Goal: Task Accomplishment & Management: Use online tool/utility

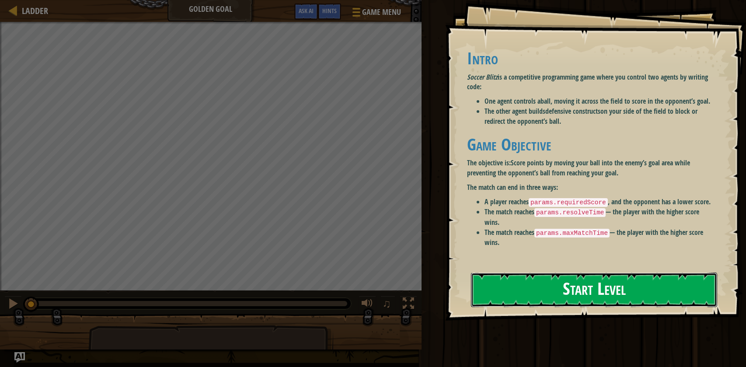
click at [530, 297] on button "Start Level" at bounding box center [594, 289] width 246 height 35
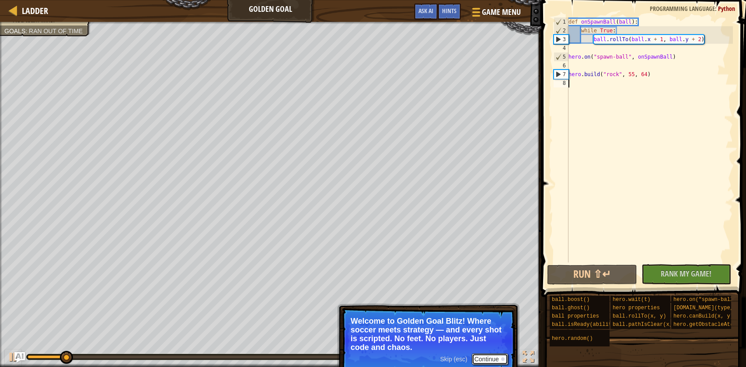
click at [487, 362] on button "Continue" at bounding box center [490, 358] width 36 height 11
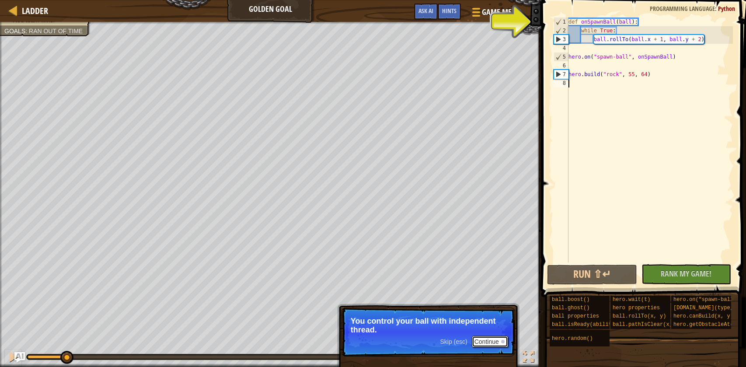
click at [489, 341] on button "Continue" at bounding box center [490, 341] width 36 height 11
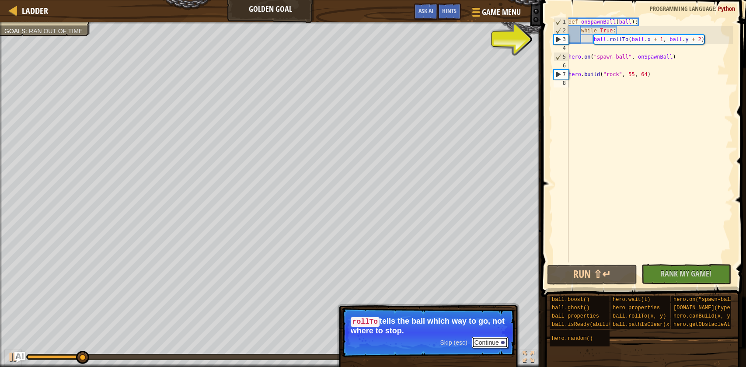
click at [482, 341] on button "Continue" at bounding box center [490, 342] width 36 height 11
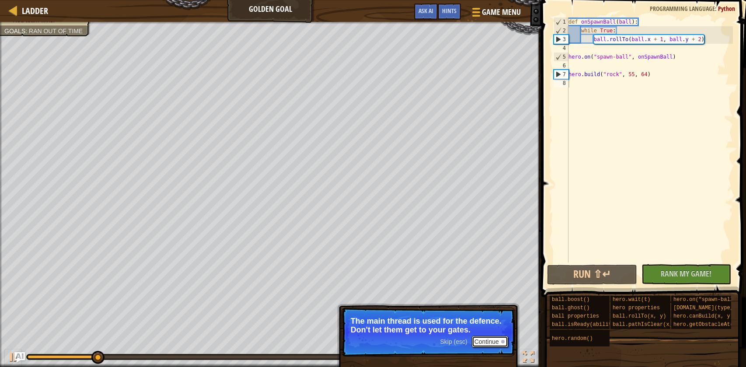
click at [483, 342] on button "Continue" at bounding box center [490, 341] width 36 height 11
click at [495, 344] on button "Continue" at bounding box center [490, 341] width 36 height 11
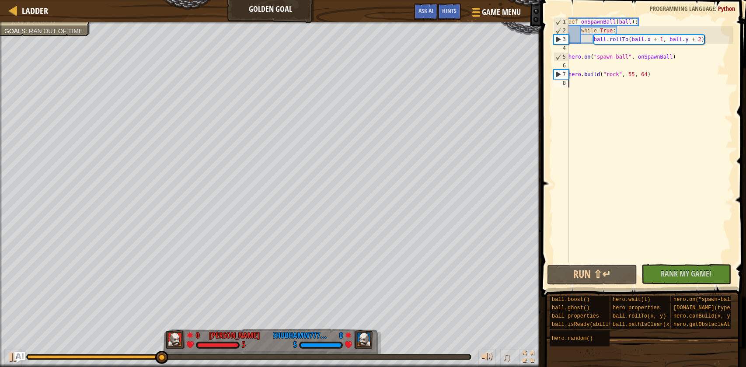
click at [1, 178] on div "Red team wins. Goals : Ran out of time" at bounding box center [270, 194] width 541 height 345
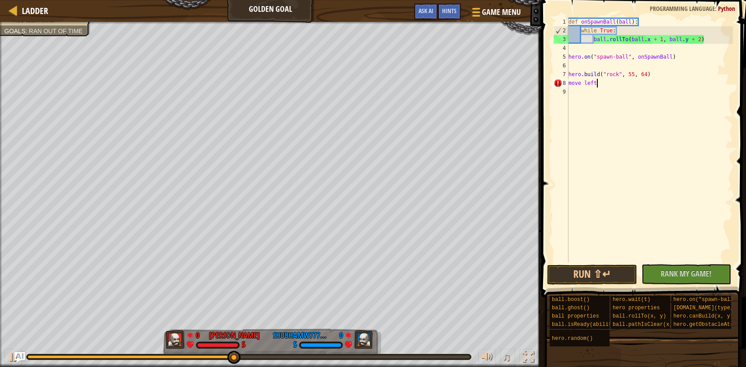
scroll to position [3, 2]
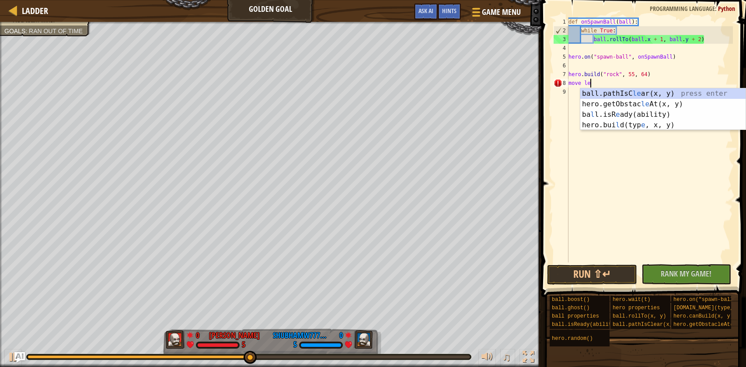
type textarea "move"
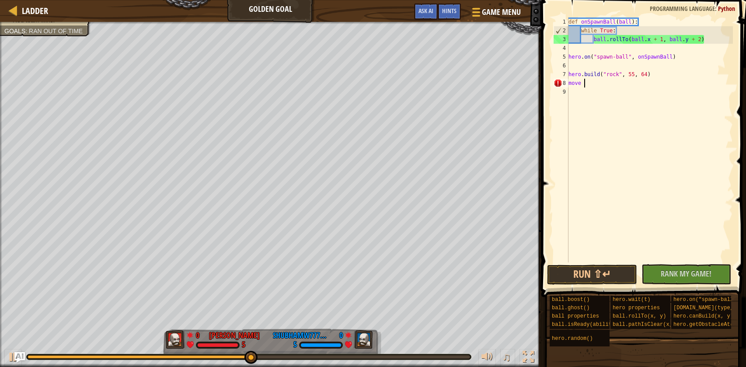
scroll to position [3, 0]
